Goal: Complete application form

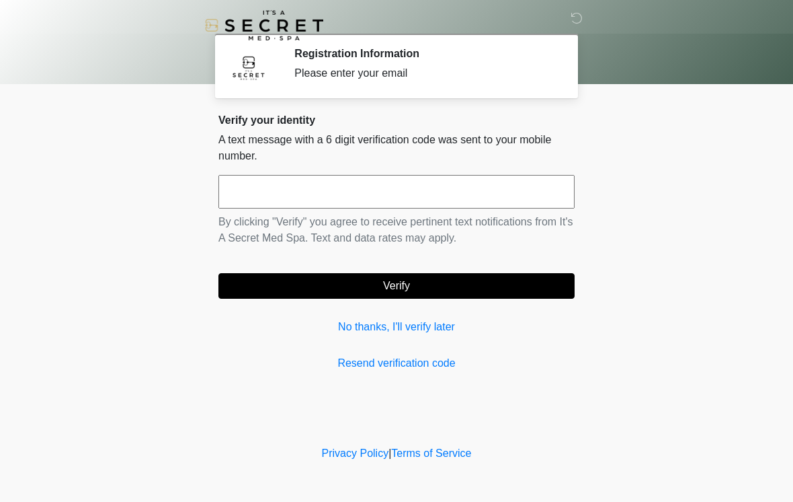
click at [322, 196] on input "text" at bounding box center [397, 192] width 356 height 34
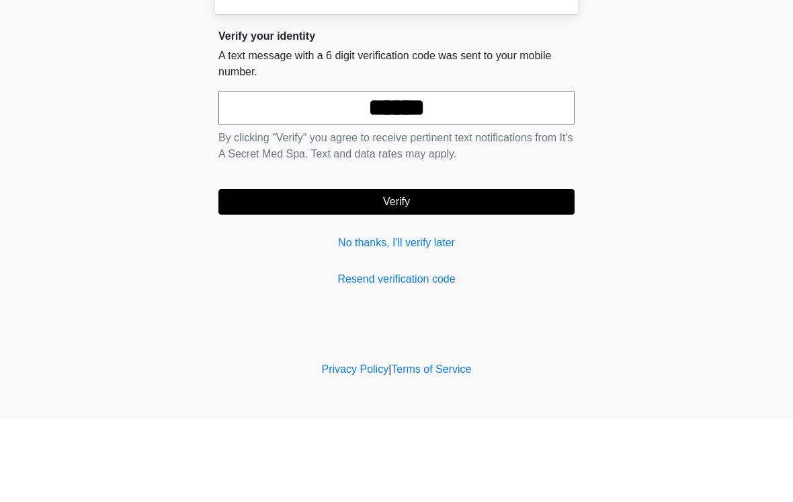
type input "******"
click at [422, 273] on button "Verify" at bounding box center [397, 286] width 356 height 26
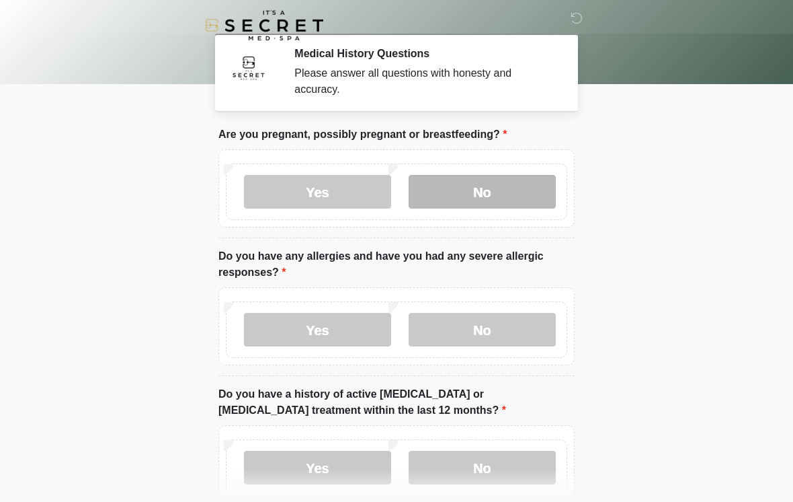
click at [522, 187] on label "No" at bounding box center [482, 192] width 147 height 34
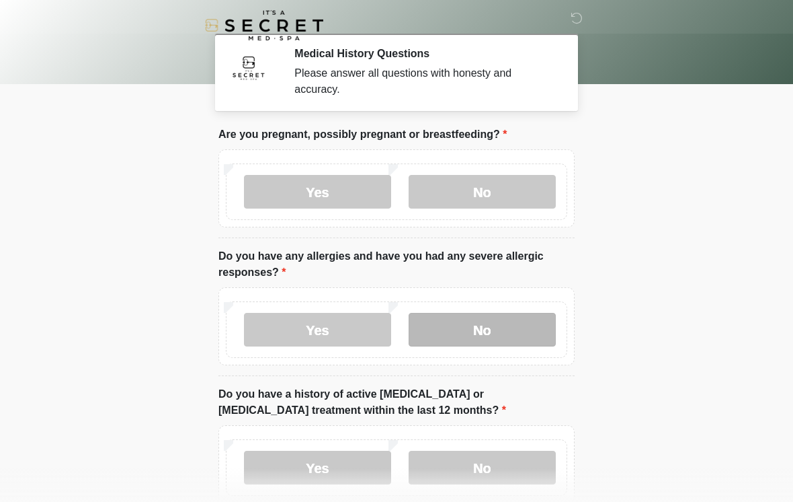
click at [495, 327] on label "No" at bounding box center [482, 330] width 147 height 34
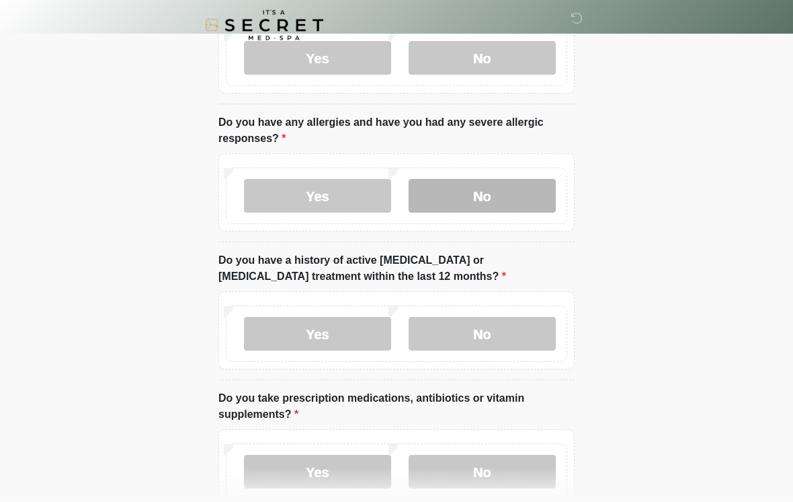
scroll to position [134, 0]
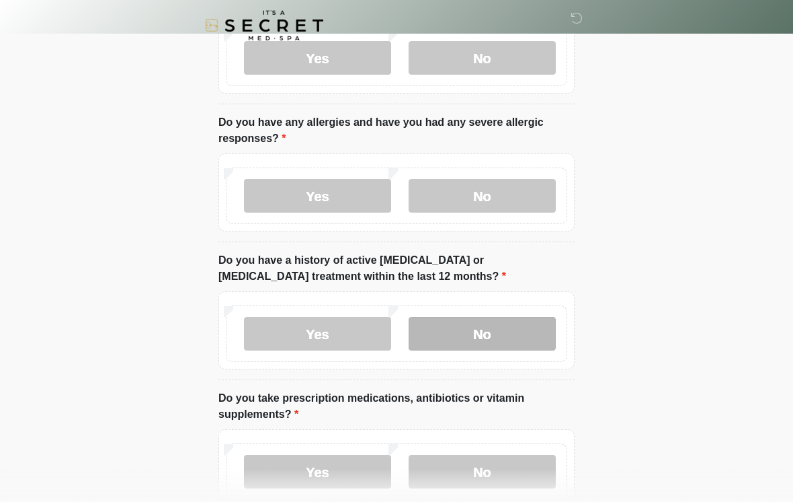
click at [511, 328] on label "No" at bounding box center [482, 334] width 147 height 34
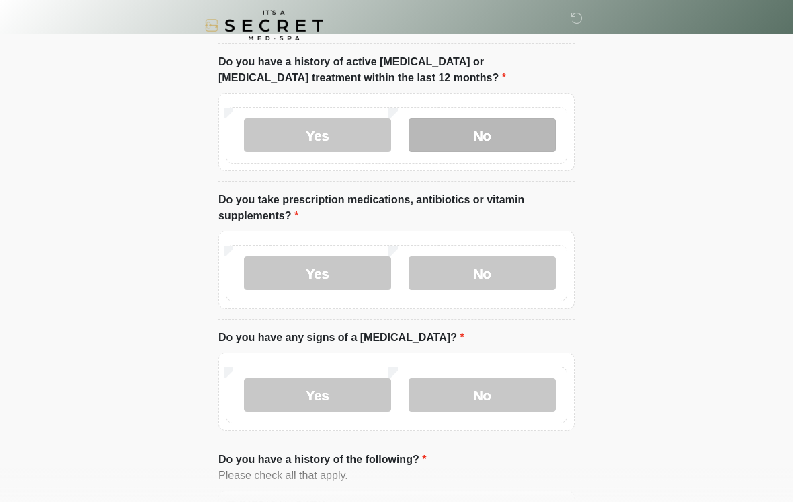
scroll to position [344, 0]
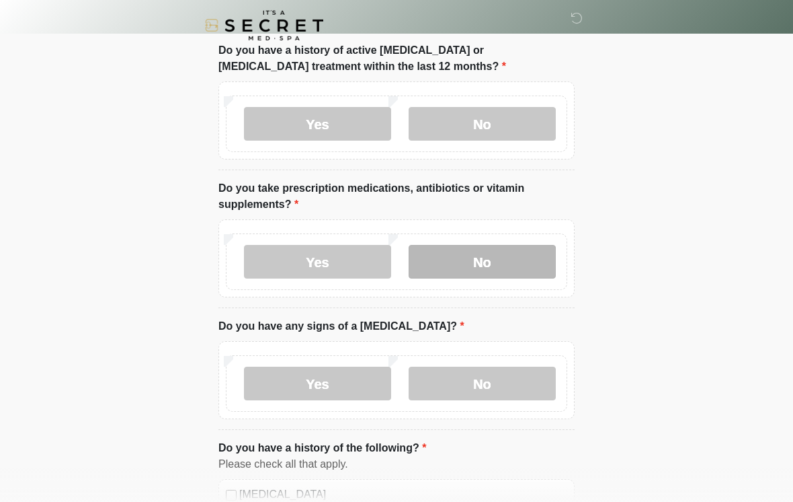
click at [510, 254] on label "No" at bounding box center [482, 262] width 147 height 34
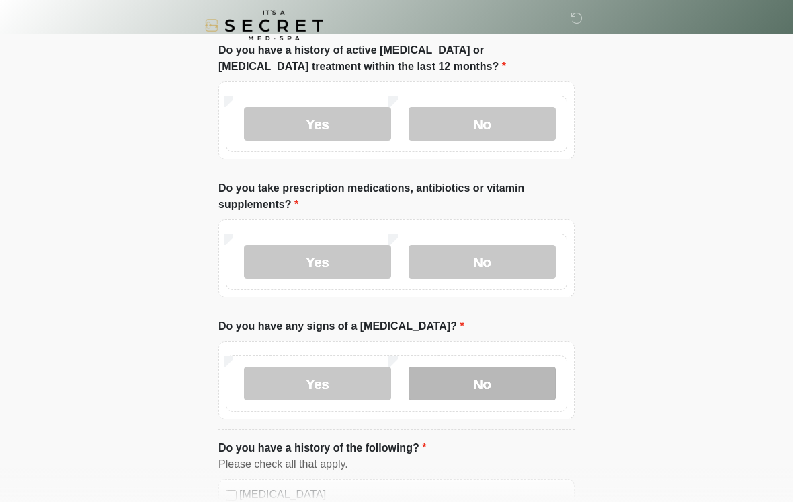
click at [500, 385] on label "No" at bounding box center [482, 383] width 147 height 34
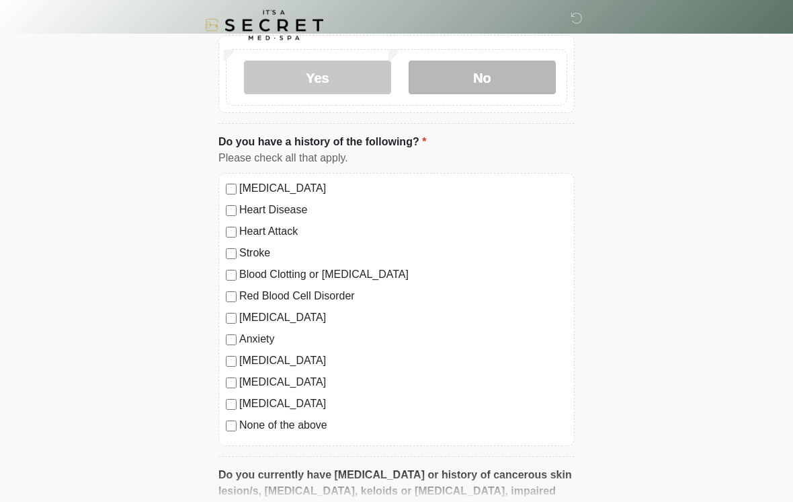
scroll to position [650, 0]
click at [324, 428] on label "None of the above" at bounding box center [403, 425] width 328 height 16
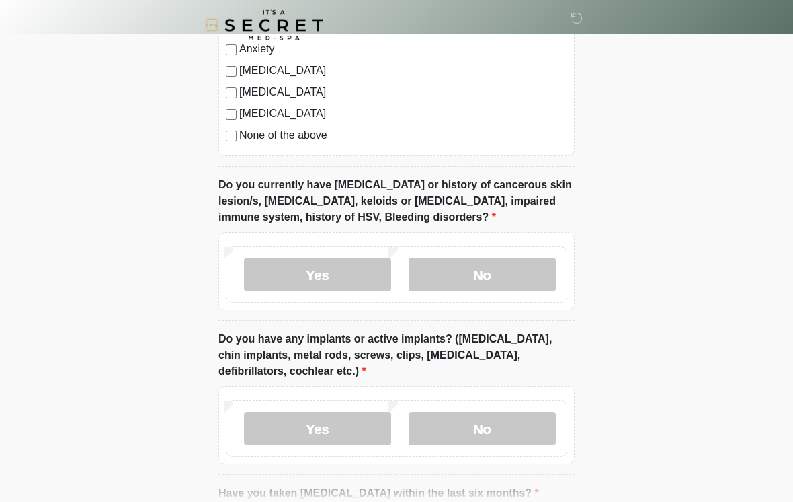
scroll to position [941, 0]
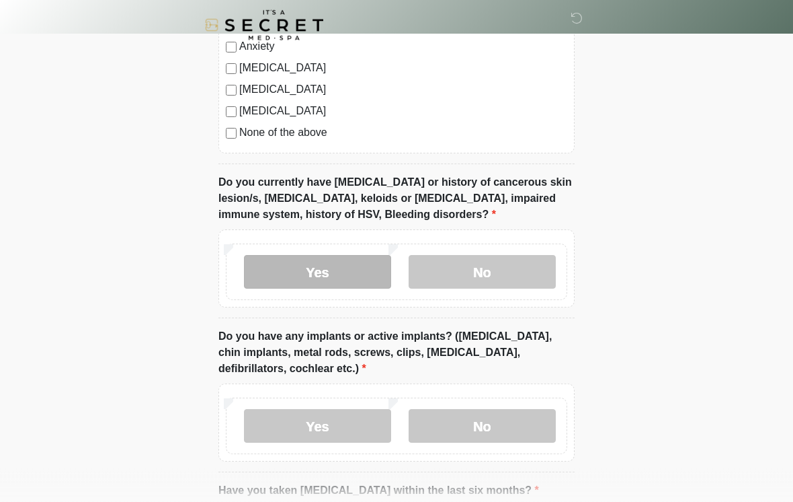
click at [338, 268] on label "Yes" at bounding box center [317, 273] width 147 height 34
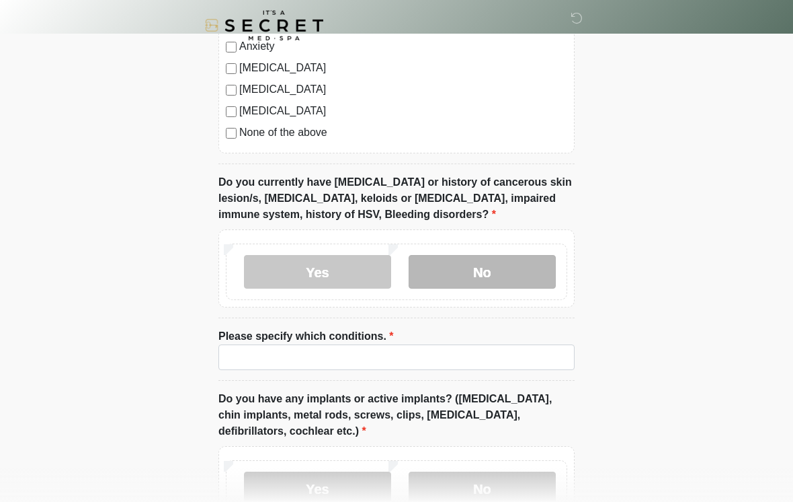
click at [513, 270] on label "No" at bounding box center [482, 272] width 147 height 34
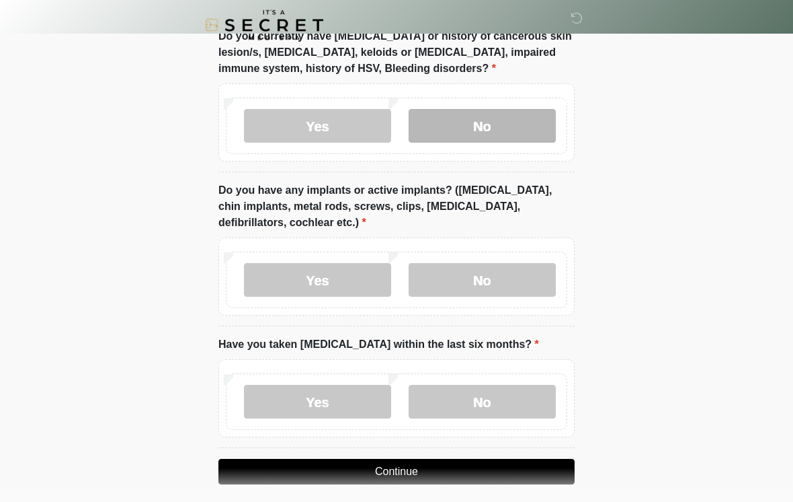
scroll to position [1088, 0]
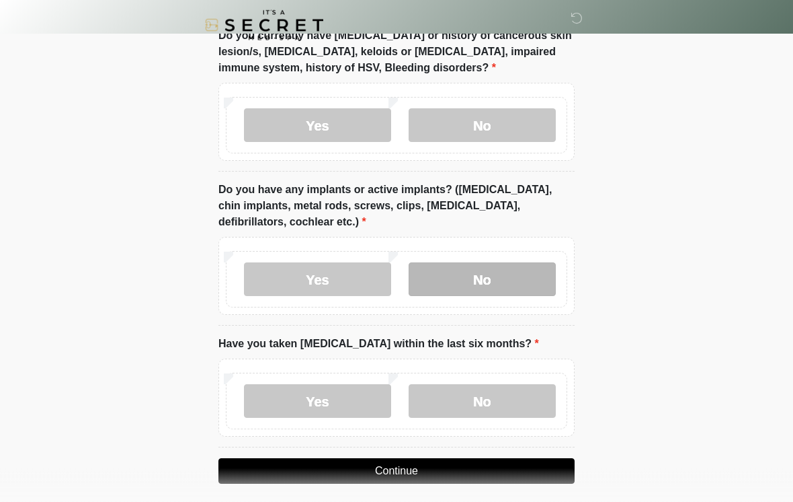
click at [523, 280] on label "No" at bounding box center [482, 280] width 147 height 34
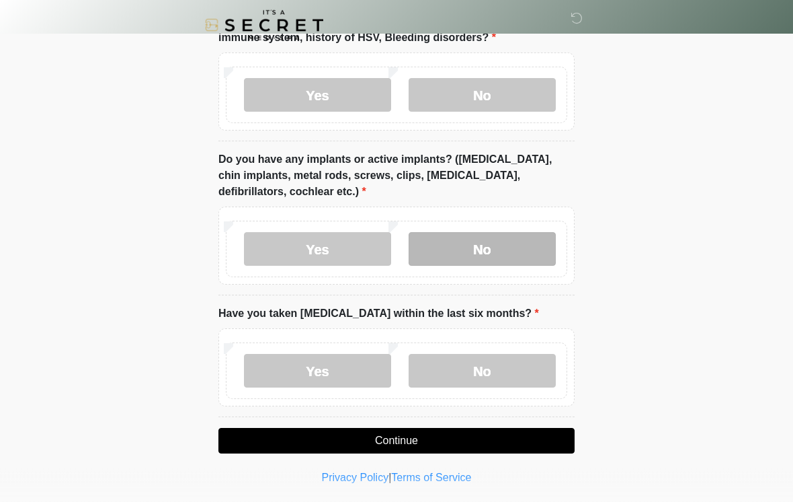
scroll to position [1120, 0]
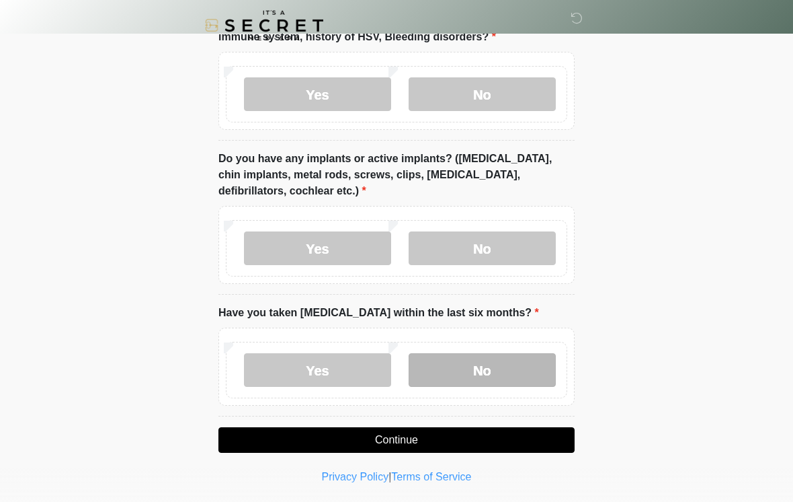
click at [518, 366] on label "No" at bounding box center [482, 370] width 147 height 34
click at [498, 438] on button "Continue" at bounding box center [397, 440] width 356 height 26
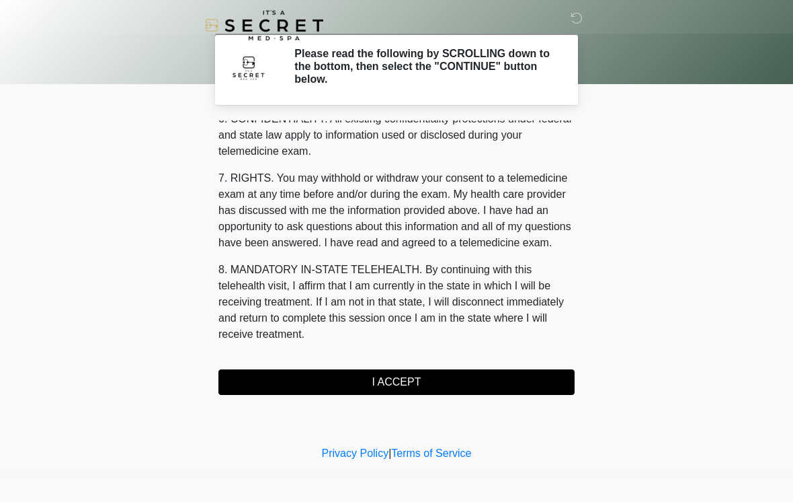
scroll to position [547, 0]
click at [423, 381] on button "I ACCEPT" at bounding box center [397, 382] width 356 height 26
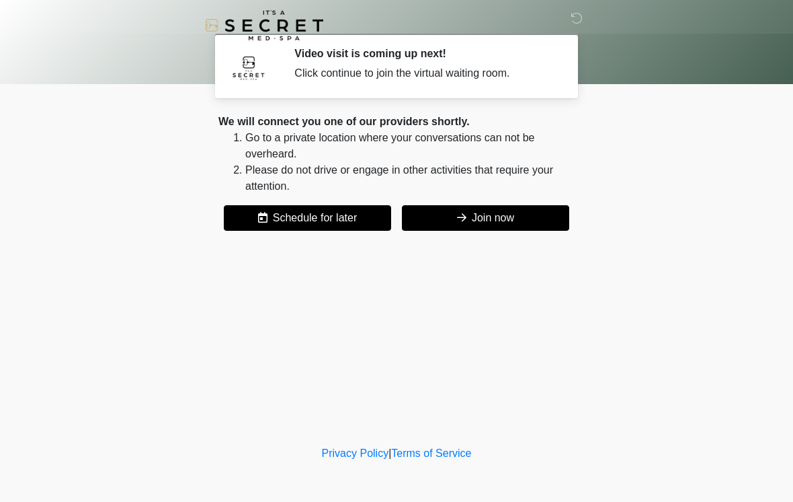
click at [508, 206] on button "Join now" at bounding box center [485, 218] width 167 height 26
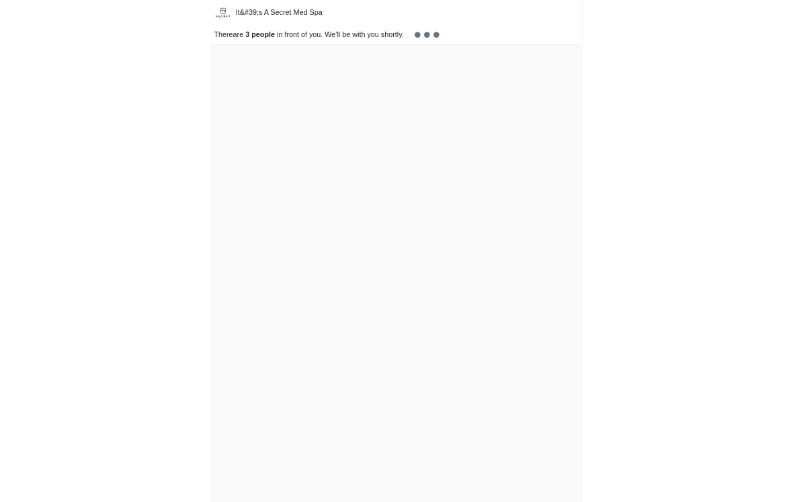
scroll to position [25, 0]
